Goal: Task Accomplishment & Management: Manage account settings

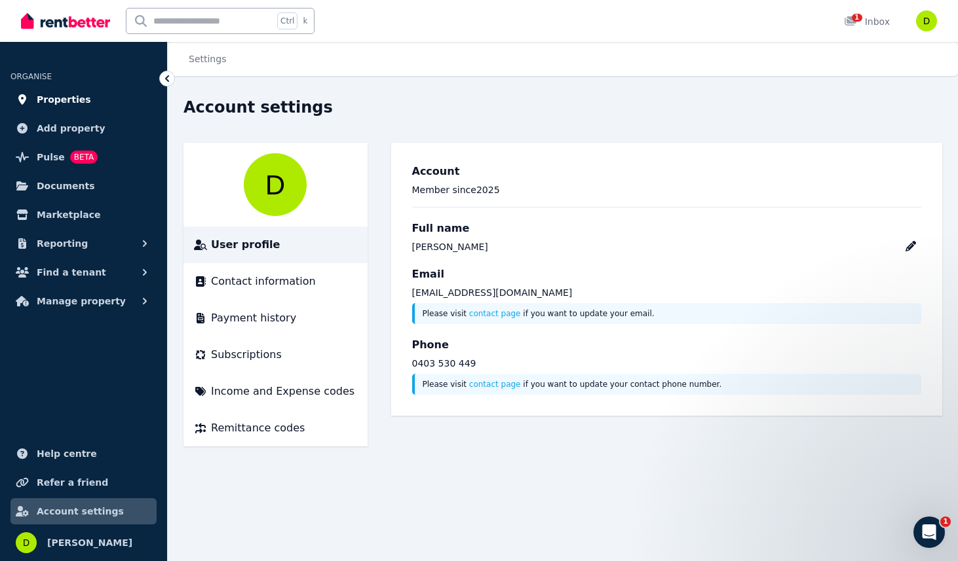
click at [71, 102] on span "Properties" at bounding box center [64, 100] width 54 height 16
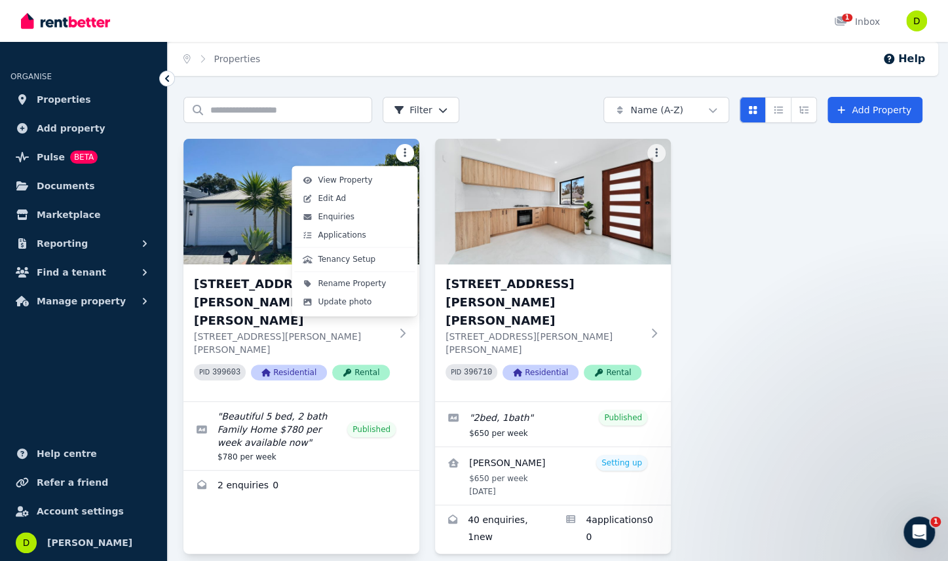
click at [406, 157] on html "Open main menu 1 Inbox Open user menu ORGANISE Properties Add property Pulse BE…" at bounding box center [474, 280] width 948 height 561
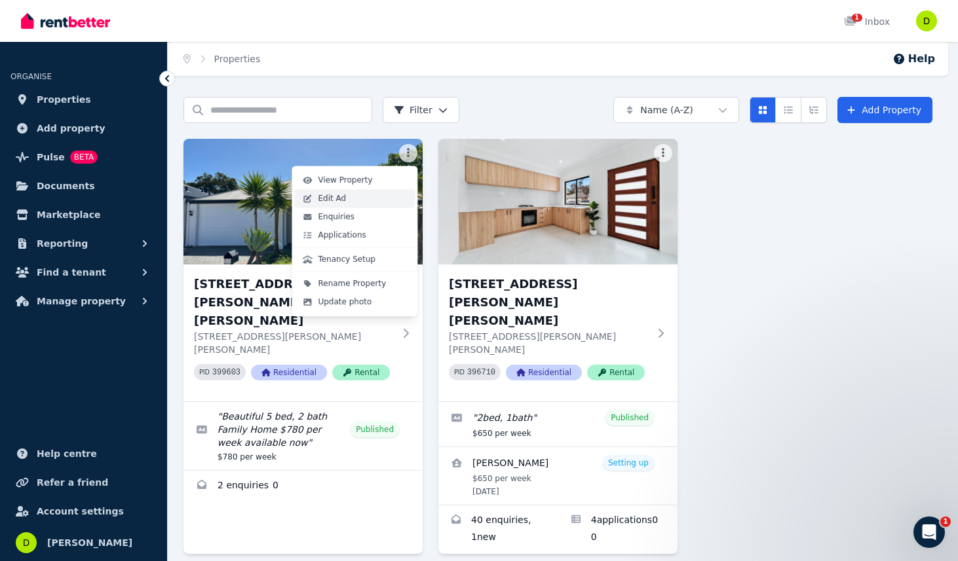
click at [330, 203] on span "Edit Ad" at bounding box center [332, 198] width 28 height 10
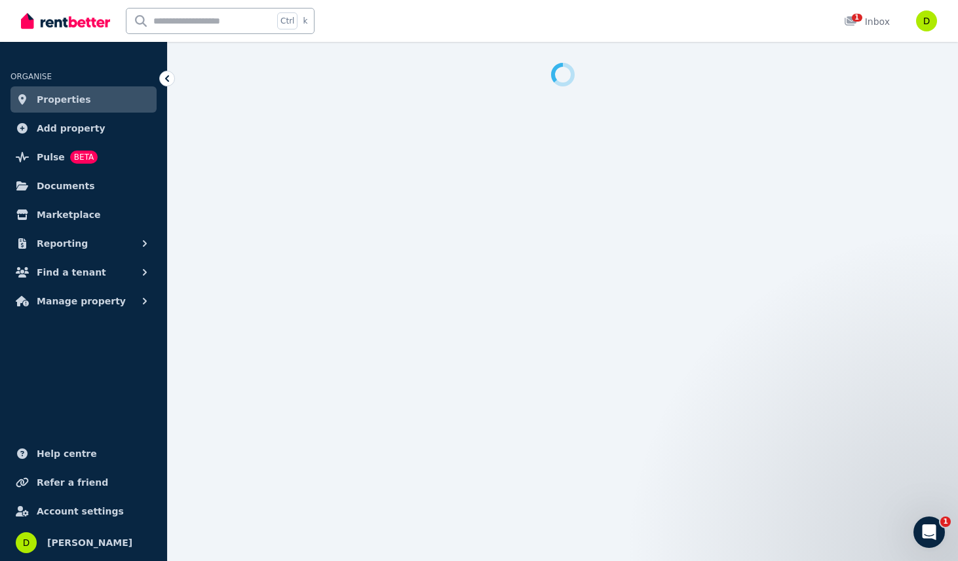
select select "**"
select select "**********"
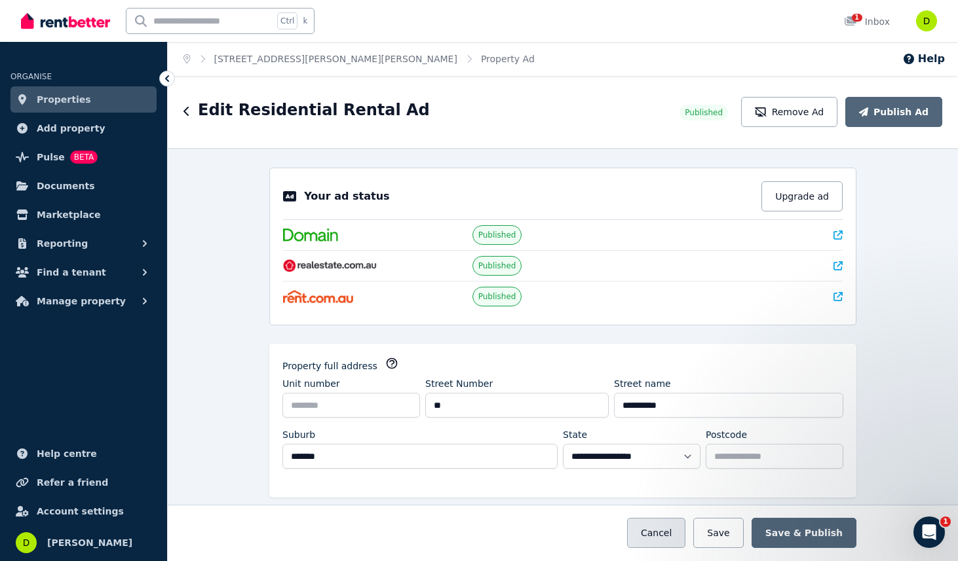
click at [672, 537] on button "Cancel" at bounding box center [656, 533] width 58 height 30
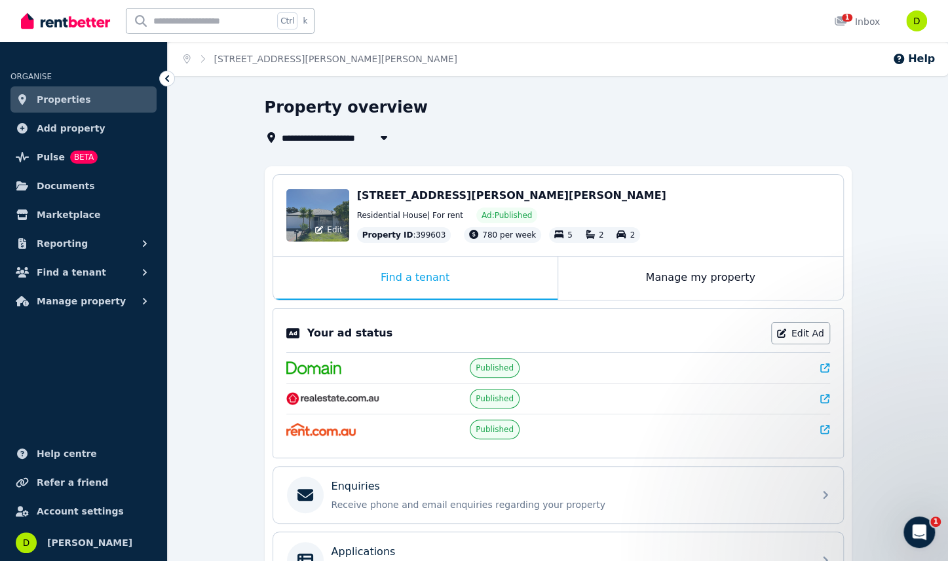
click at [325, 229] on div "Edit" at bounding box center [328, 230] width 35 height 18
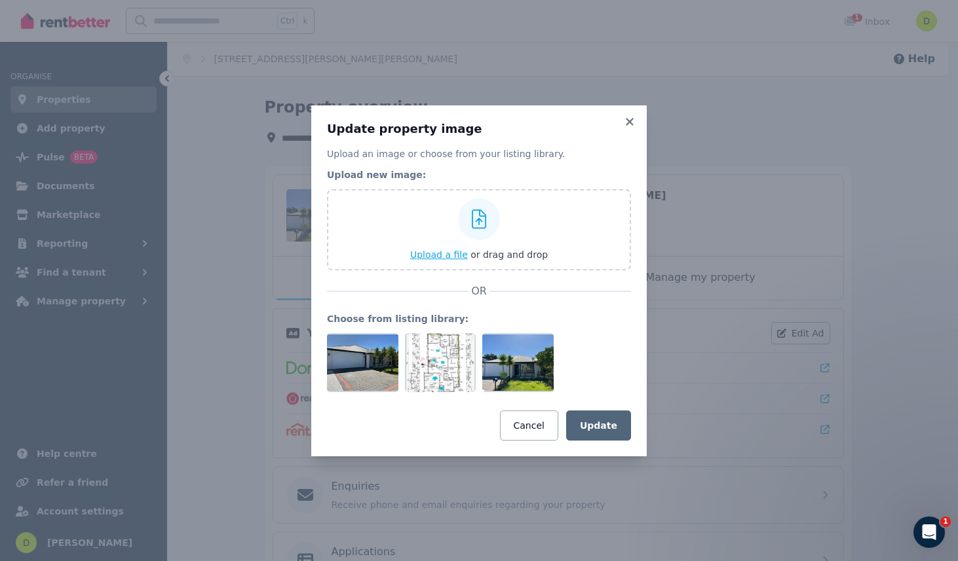
click at [449, 251] on span "Upload a file" at bounding box center [439, 255] width 58 height 10
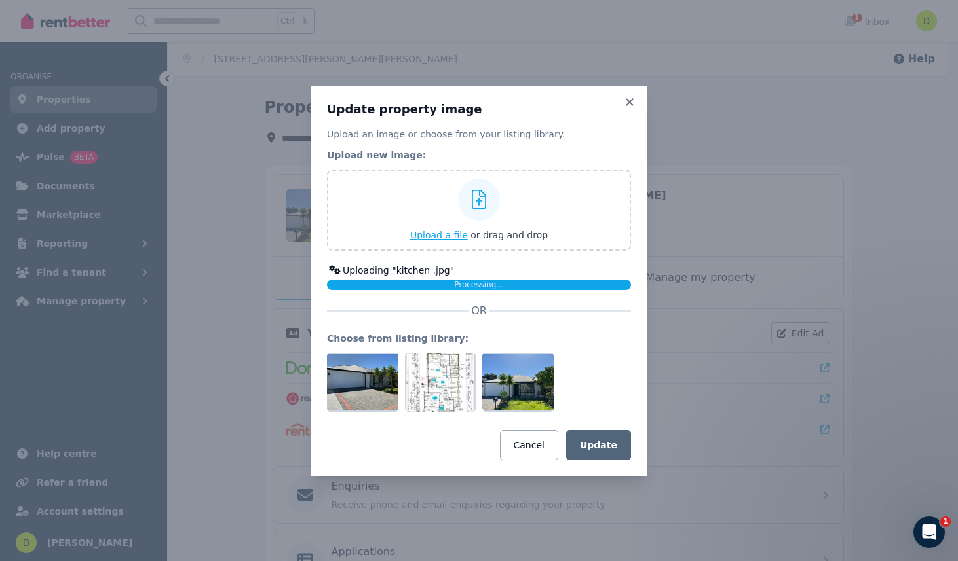
click at [449, 238] on span "Upload a file" at bounding box center [439, 235] width 58 height 10
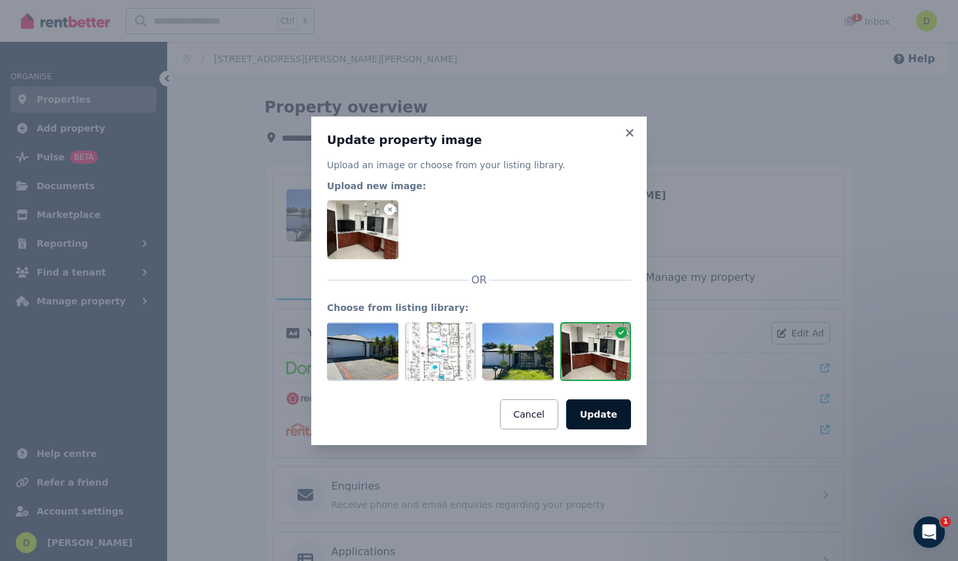
click at [607, 415] on button "Update" at bounding box center [598, 415] width 65 height 30
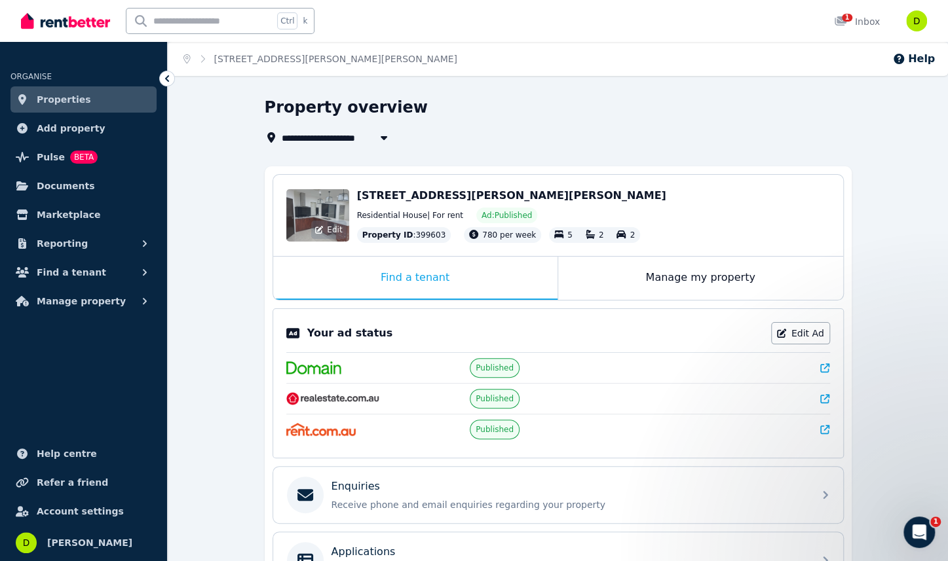
click at [333, 227] on span "Edit" at bounding box center [334, 230] width 15 height 10
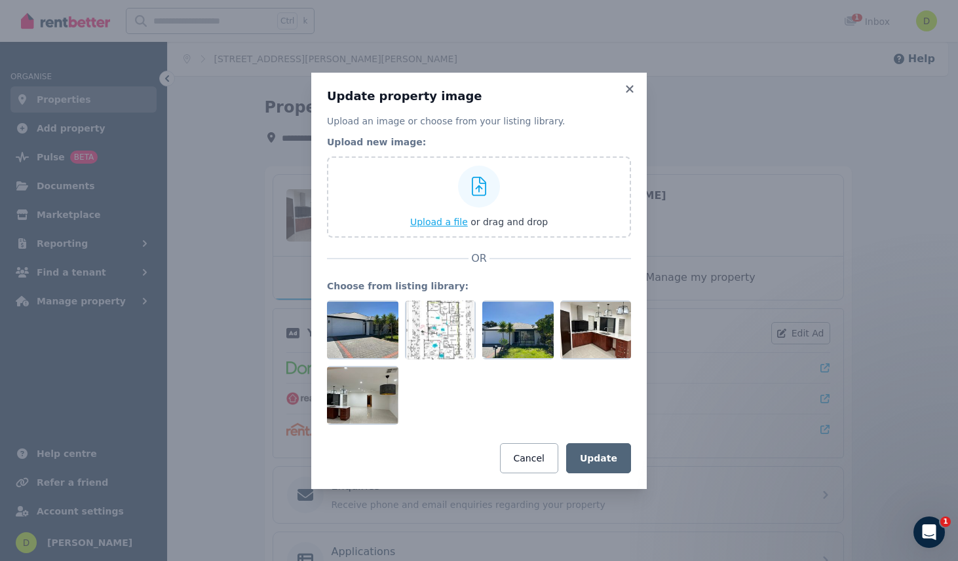
click at [448, 223] on span "Upload a file" at bounding box center [439, 222] width 58 height 10
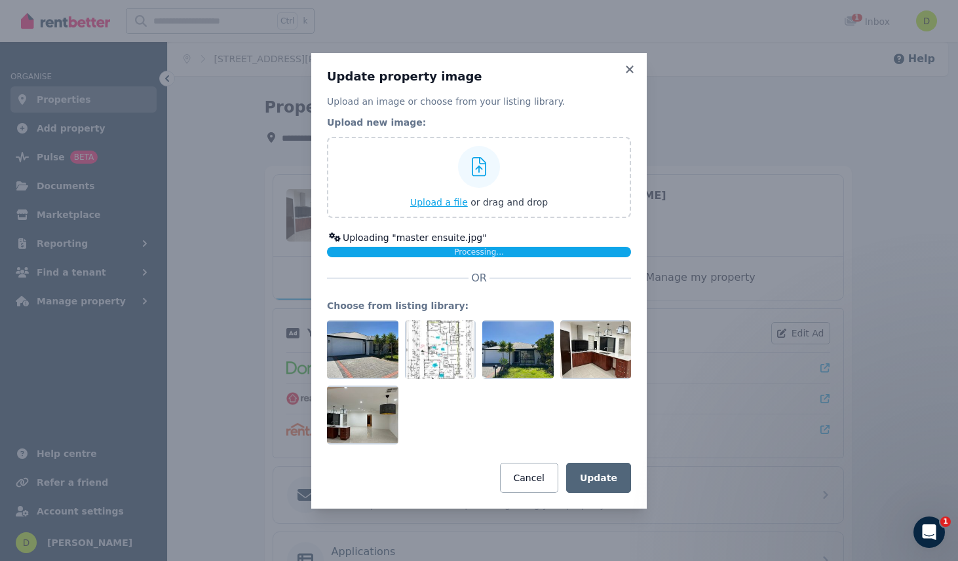
click at [451, 201] on span "Upload a file" at bounding box center [439, 202] width 58 height 10
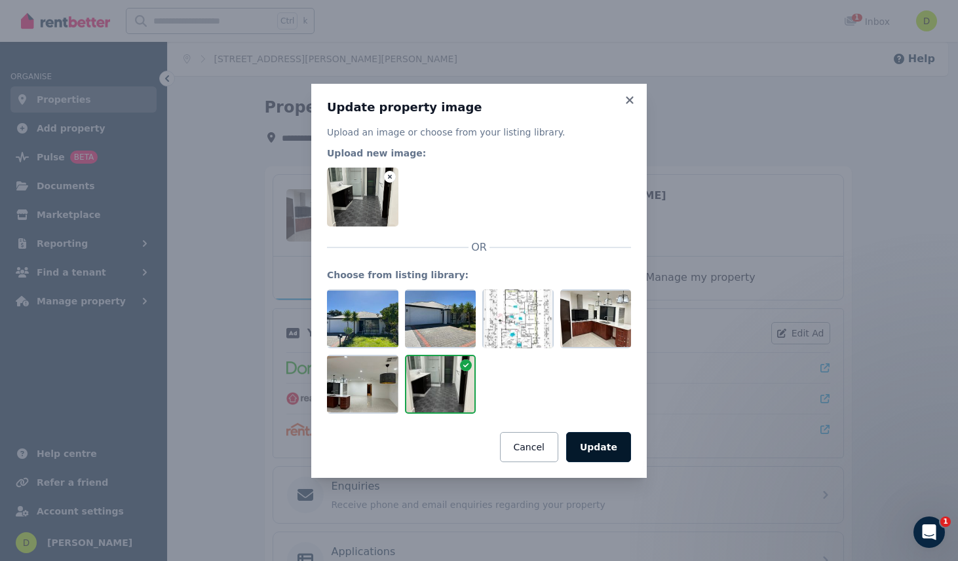
click at [604, 449] on button "Update" at bounding box center [598, 447] width 65 height 30
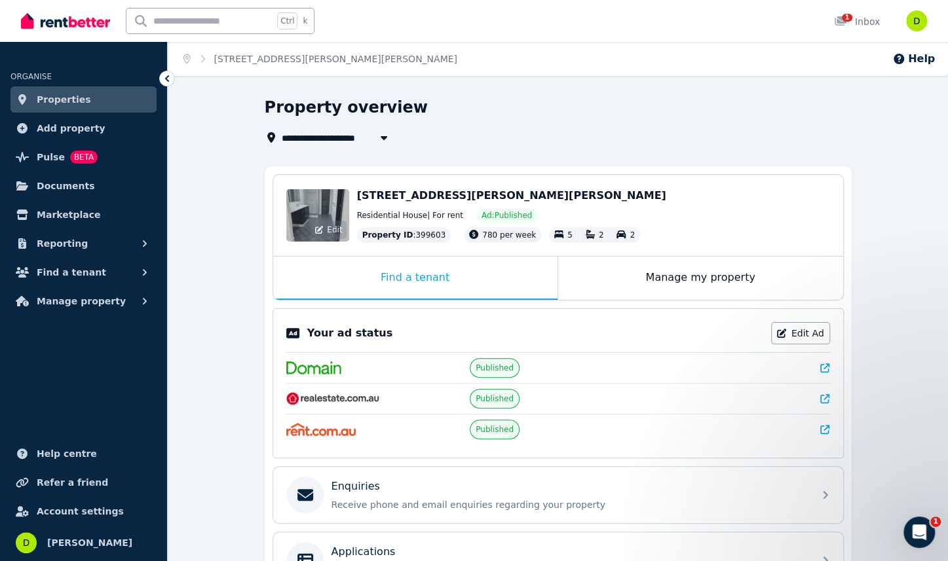
click at [322, 210] on div "Edit" at bounding box center [317, 215] width 63 height 52
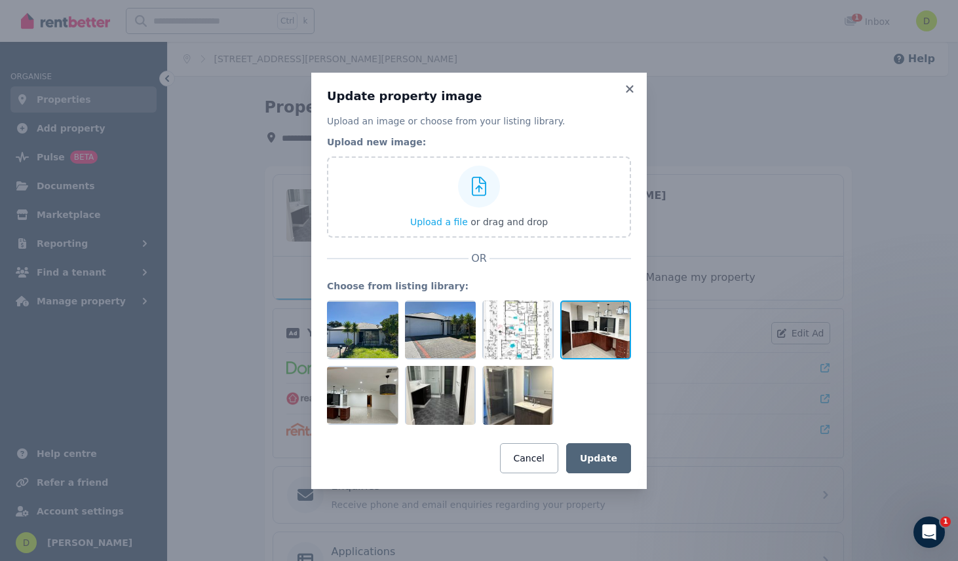
click at [584, 338] on div at bounding box center [595, 330] width 71 height 59
click at [596, 459] on button "Update" at bounding box center [598, 459] width 65 height 30
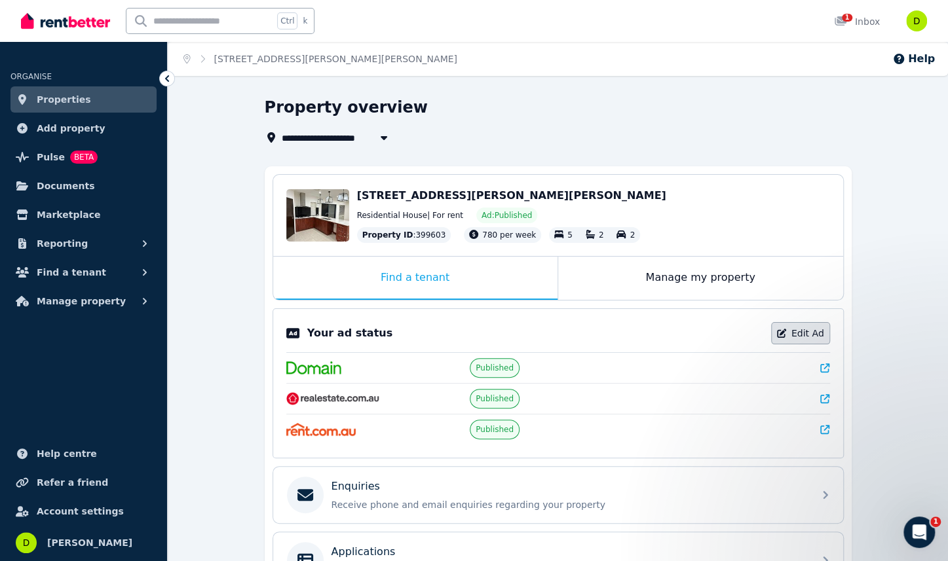
click at [808, 333] on link "Edit Ad" at bounding box center [800, 333] width 59 height 22
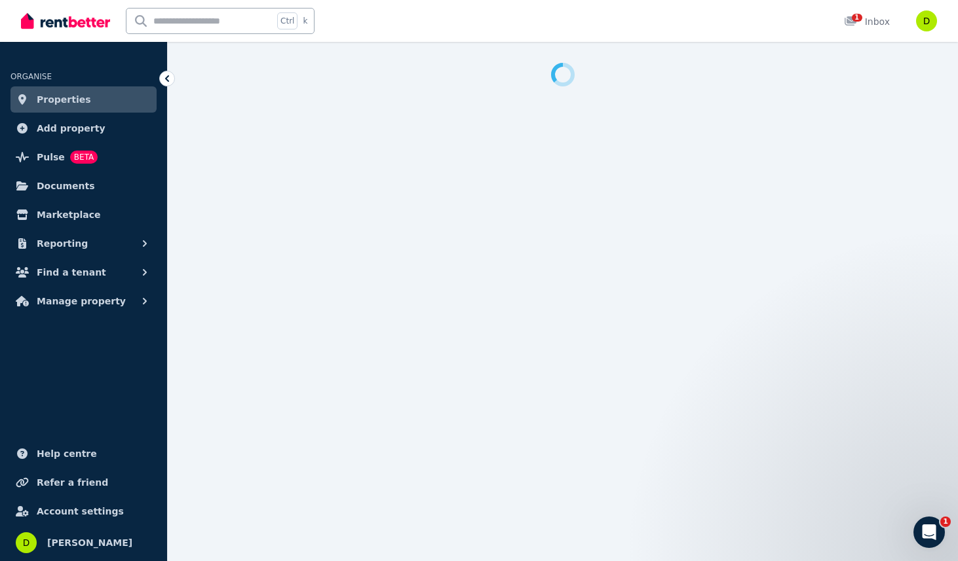
select select "**"
select select "**********"
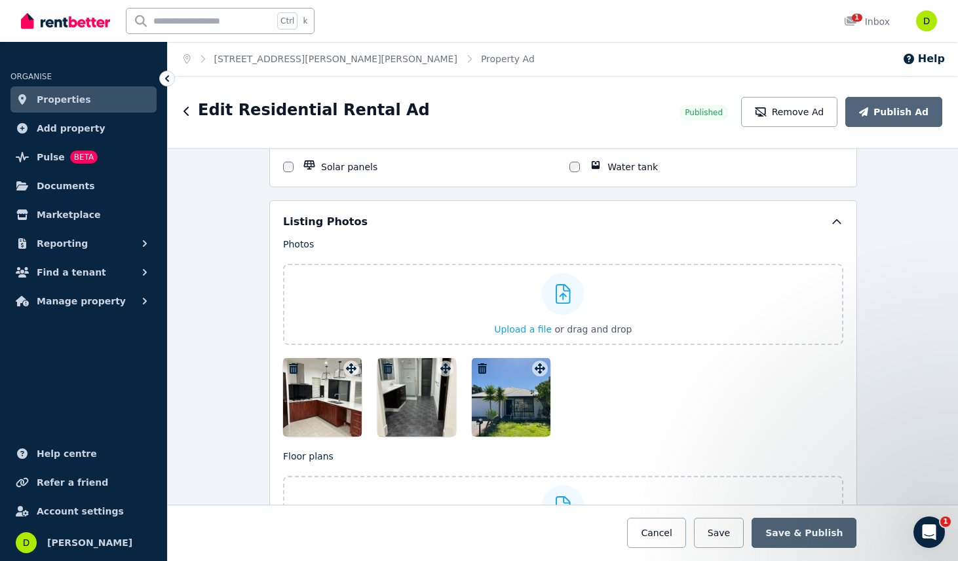
scroll to position [1582, 0]
click at [524, 325] on span "Upload a file" at bounding box center [523, 330] width 58 height 10
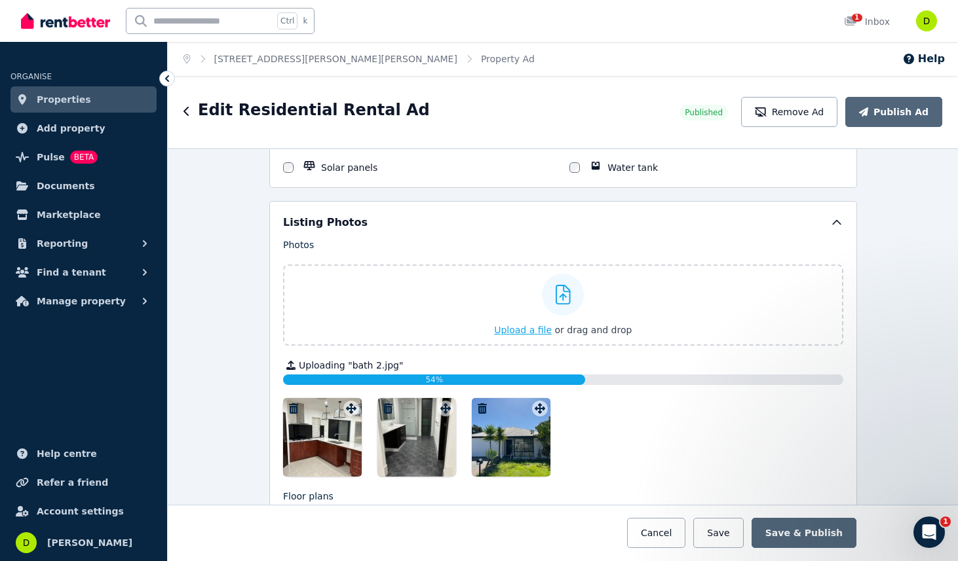
click at [521, 325] on span "Upload a file" at bounding box center [523, 330] width 58 height 10
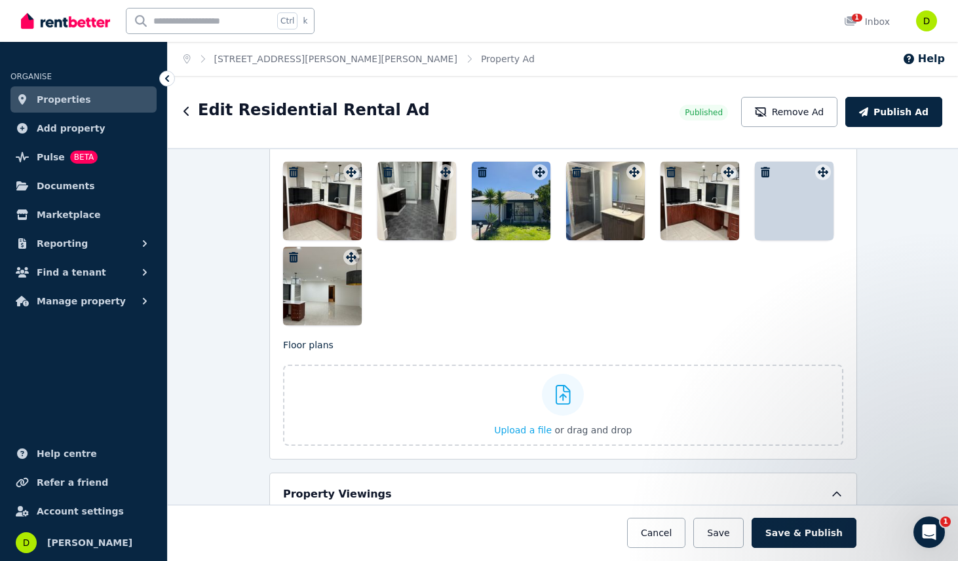
scroll to position [1716, 0]
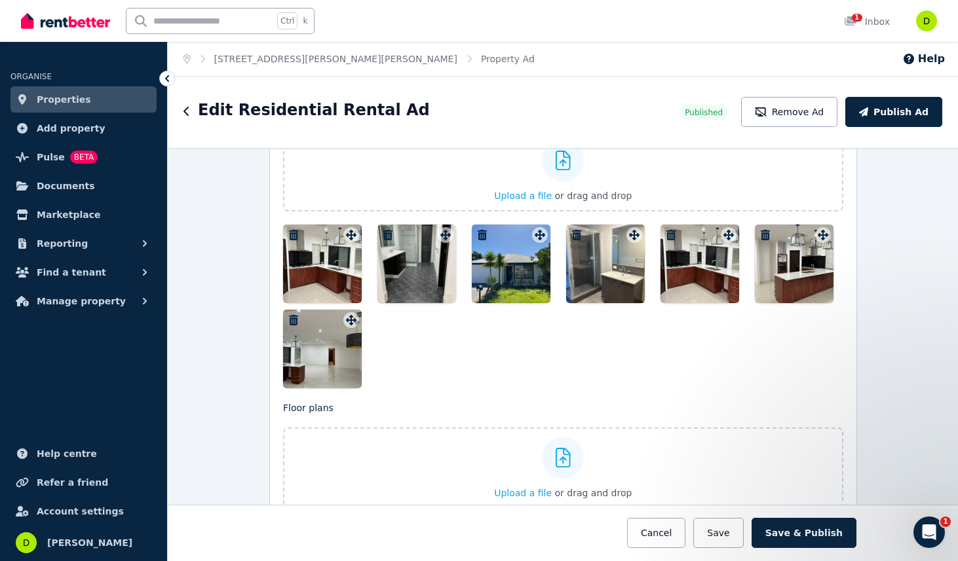
click at [290, 230] on icon "button" at bounding box center [293, 235] width 13 height 10
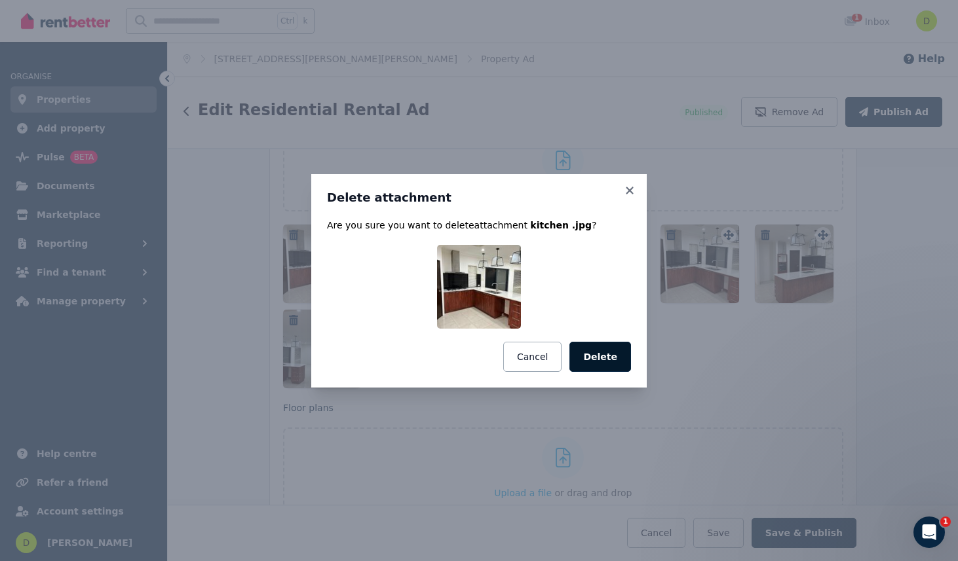
click at [603, 358] on button "Delete" at bounding box center [600, 357] width 62 height 30
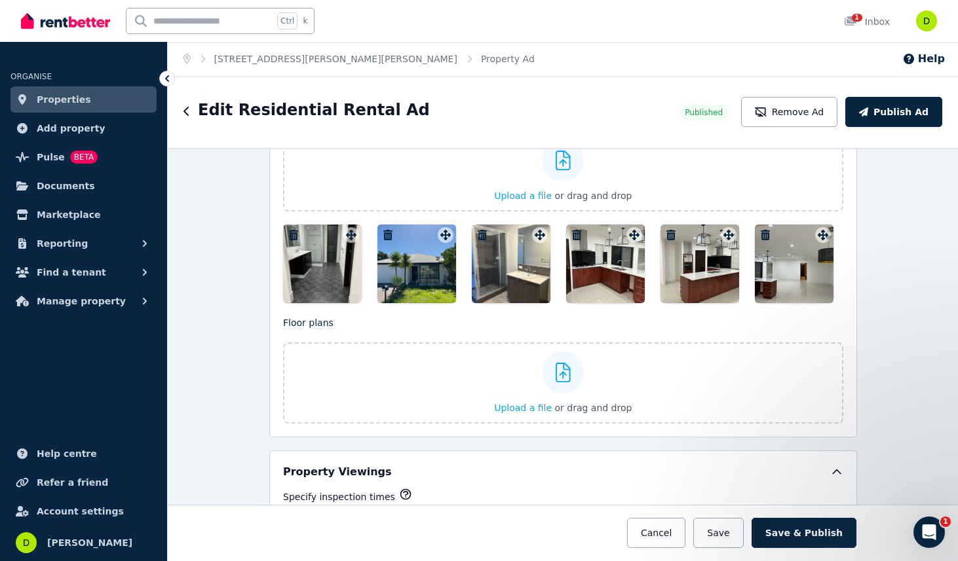
scroll to position [1644, 0]
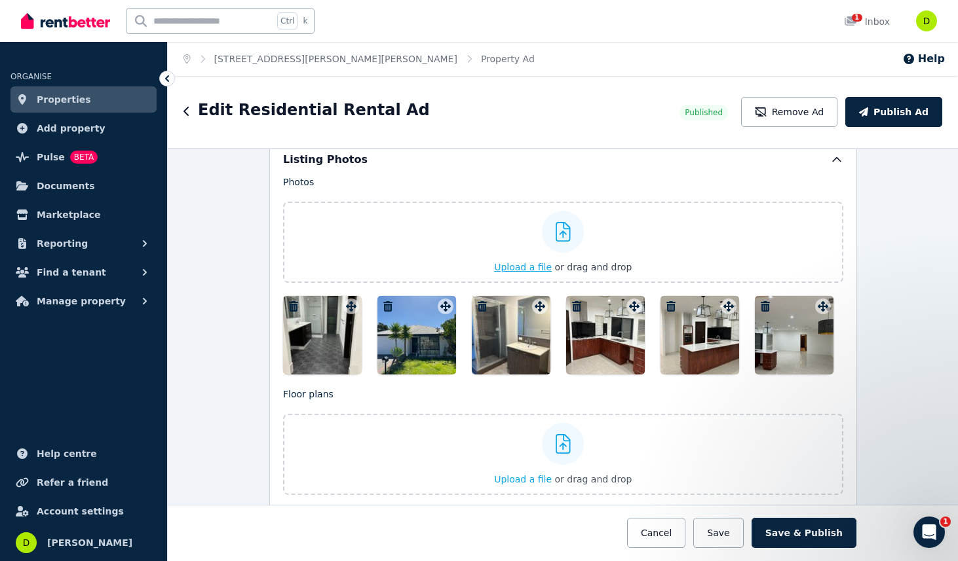
click at [517, 262] on span "Upload a file" at bounding box center [523, 267] width 58 height 10
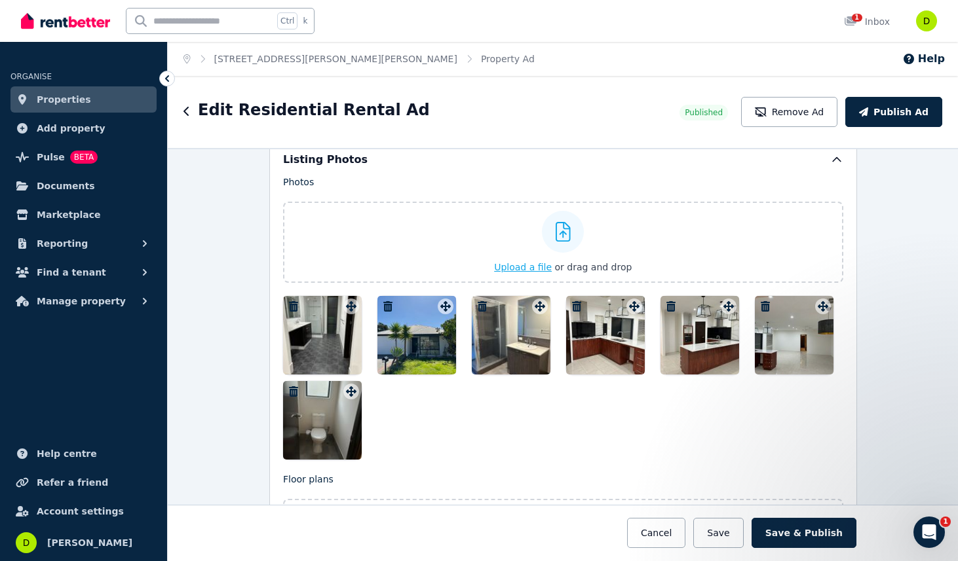
click at [525, 262] on span "Upload a file" at bounding box center [523, 267] width 58 height 10
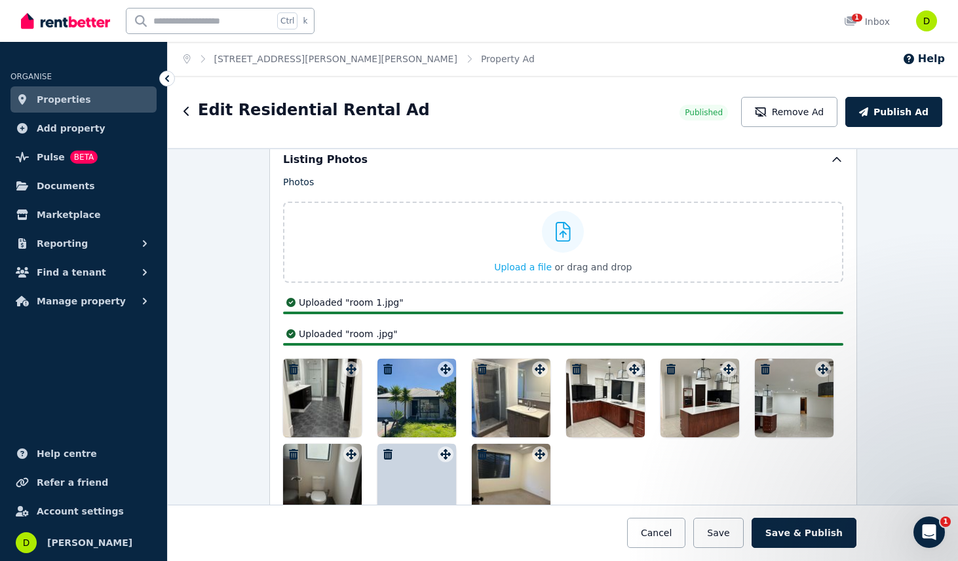
scroll to position [1699, 0]
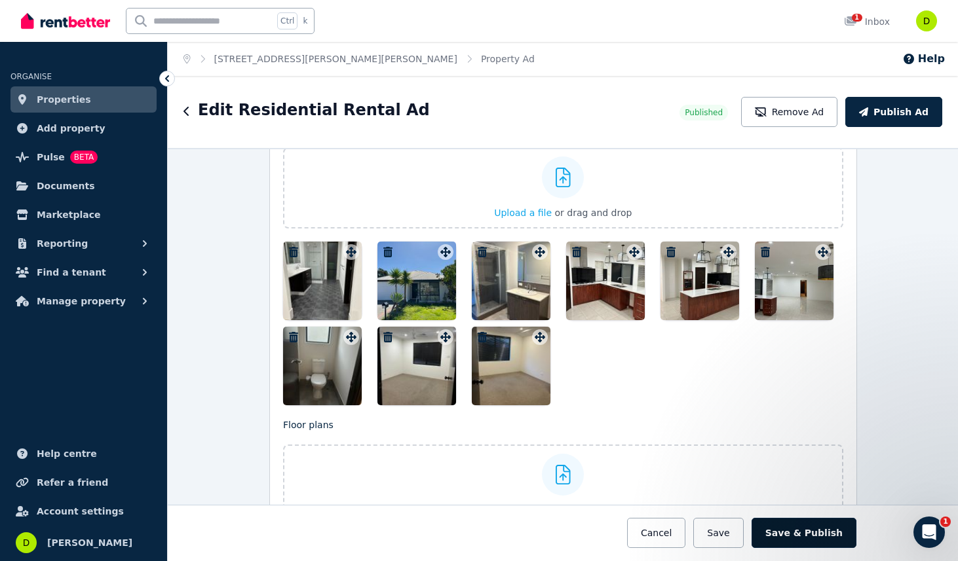
click at [793, 531] on button "Save & Publish" at bounding box center [803, 533] width 105 height 30
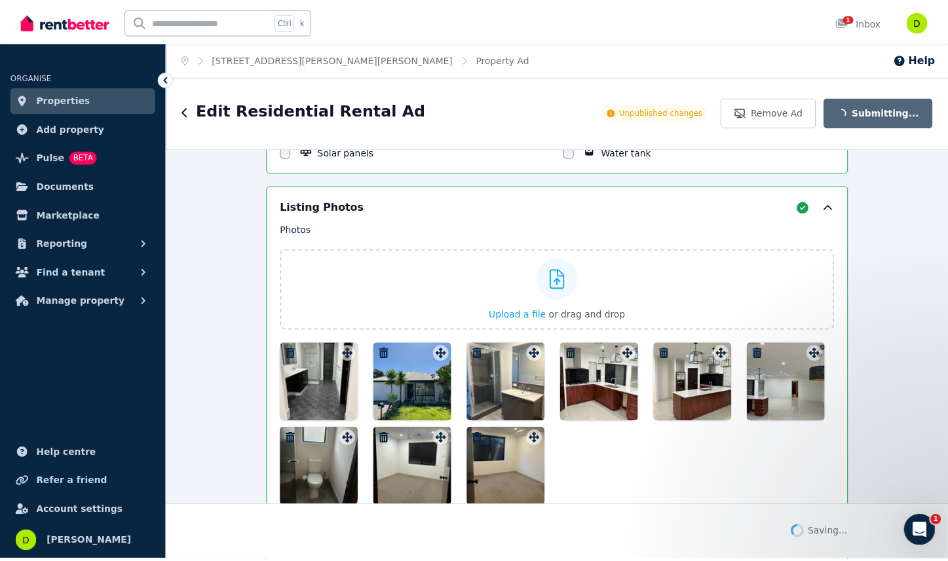
scroll to position [1801, 0]
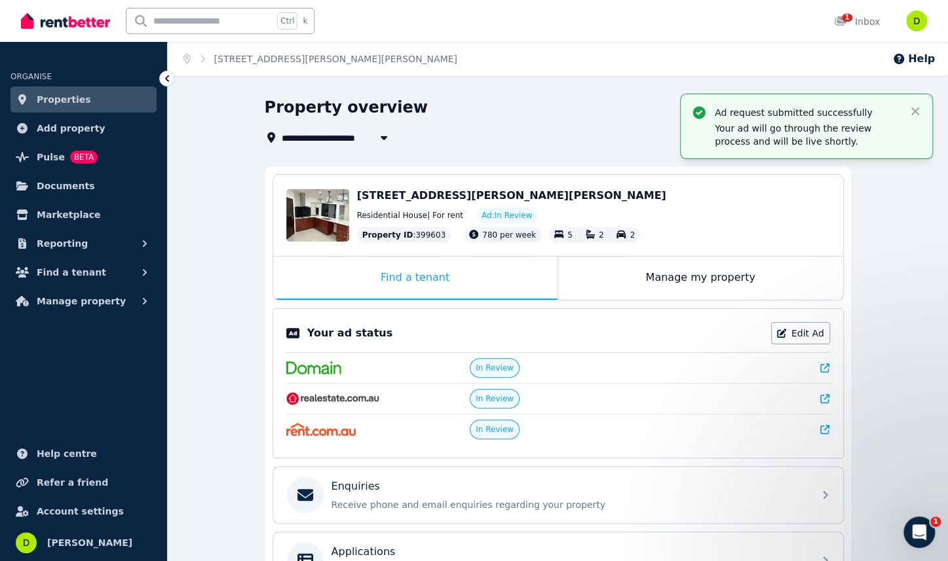
click at [72, 100] on span "Properties" at bounding box center [64, 100] width 54 height 16
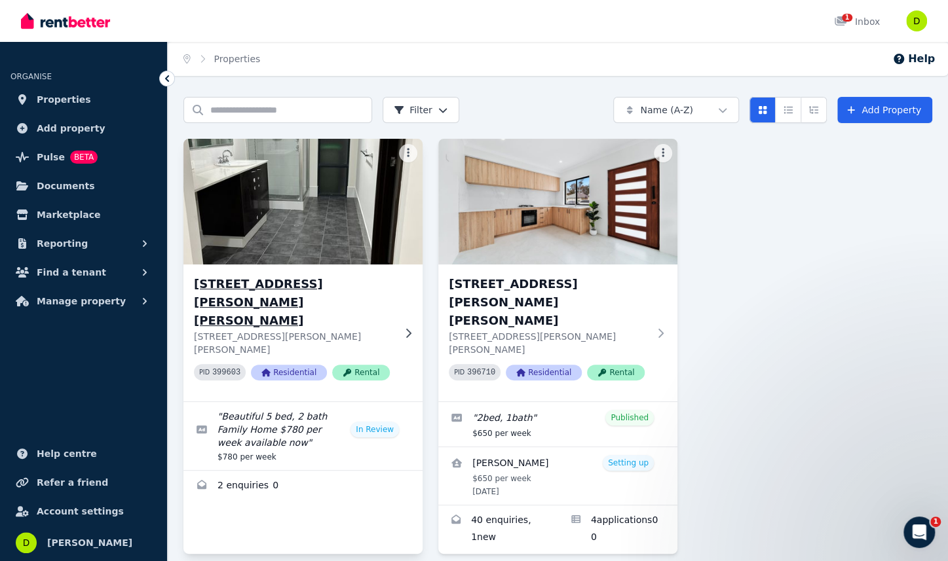
click at [281, 233] on img at bounding box center [303, 202] width 251 height 132
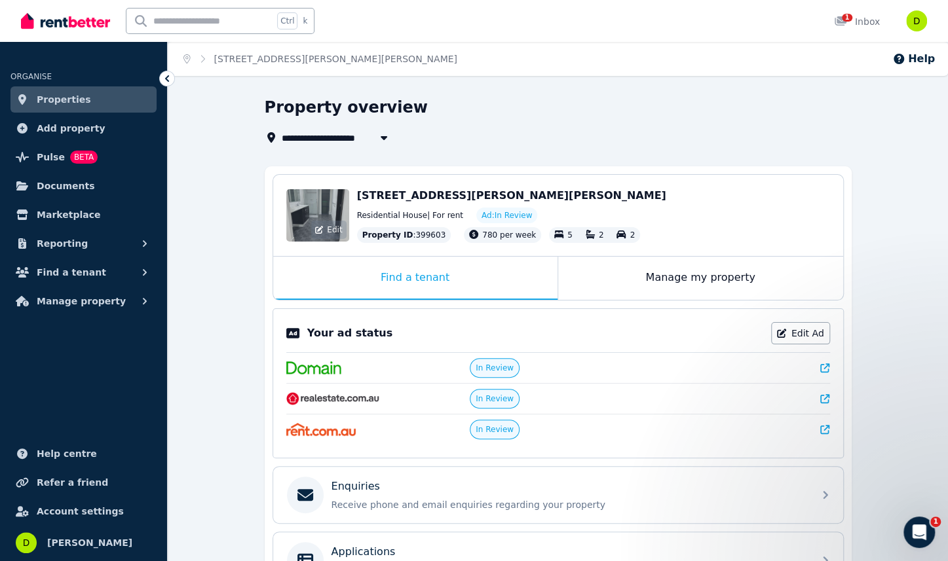
click at [330, 228] on span "Edit" at bounding box center [334, 230] width 15 height 10
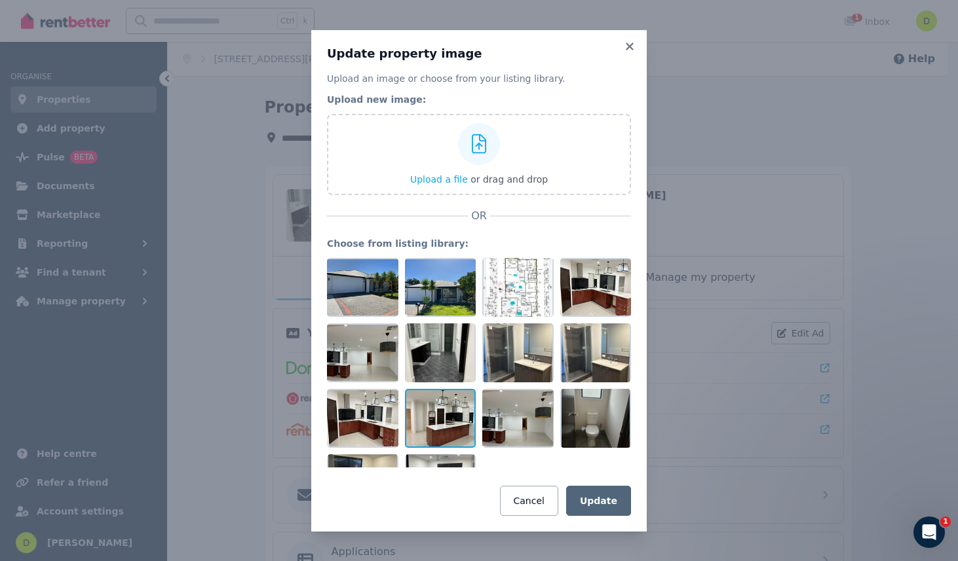
click at [426, 410] on div at bounding box center [440, 418] width 71 height 59
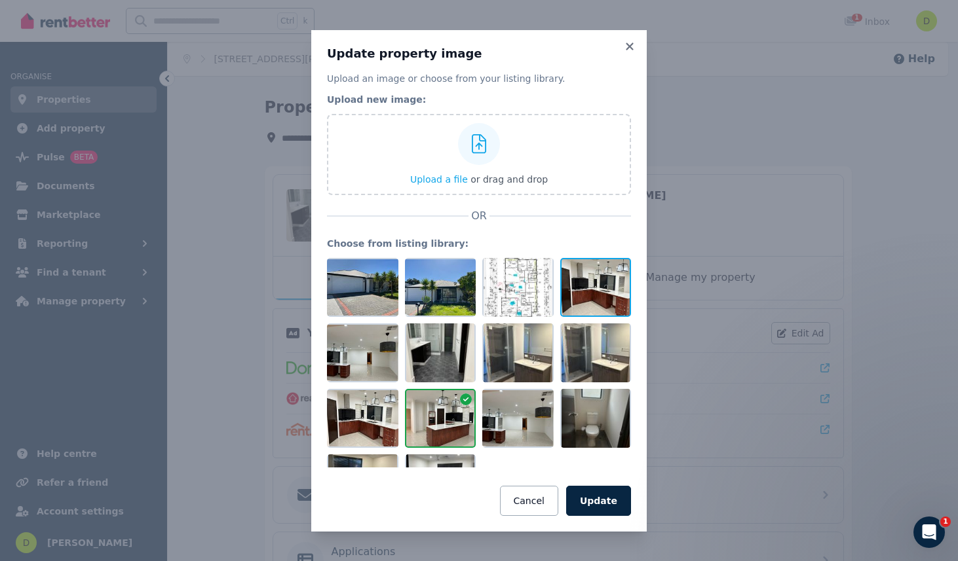
click at [591, 299] on div at bounding box center [595, 287] width 71 height 59
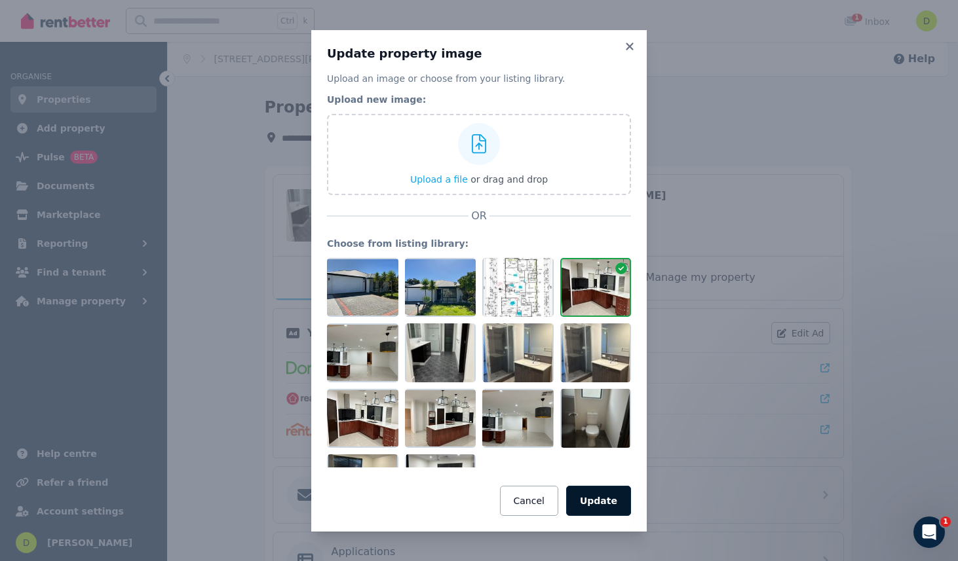
click at [600, 503] on button "Update" at bounding box center [598, 501] width 65 height 30
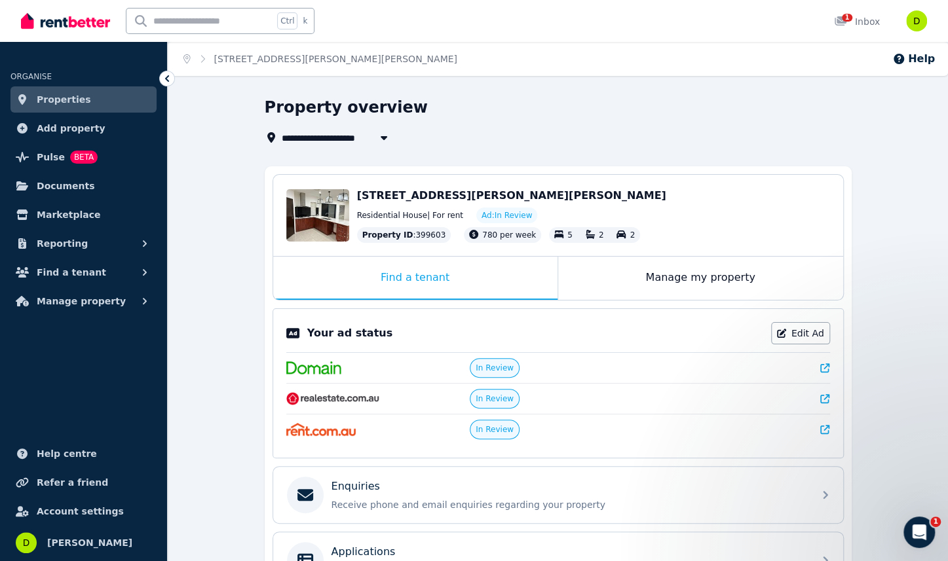
click at [54, 104] on span "Properties" at bounding box center [64, 100] width 54 height 16
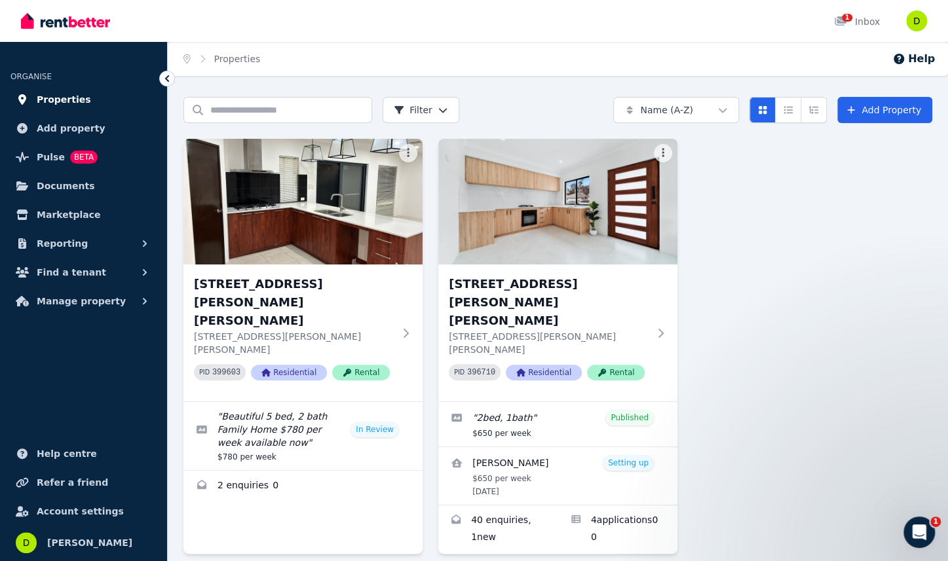
click at [64, 99] on span "Properties" at bounding box center [64, 100] width 54 height 16
